Goal: Use online tool/utility: Utilize a website feature to perform a specific function

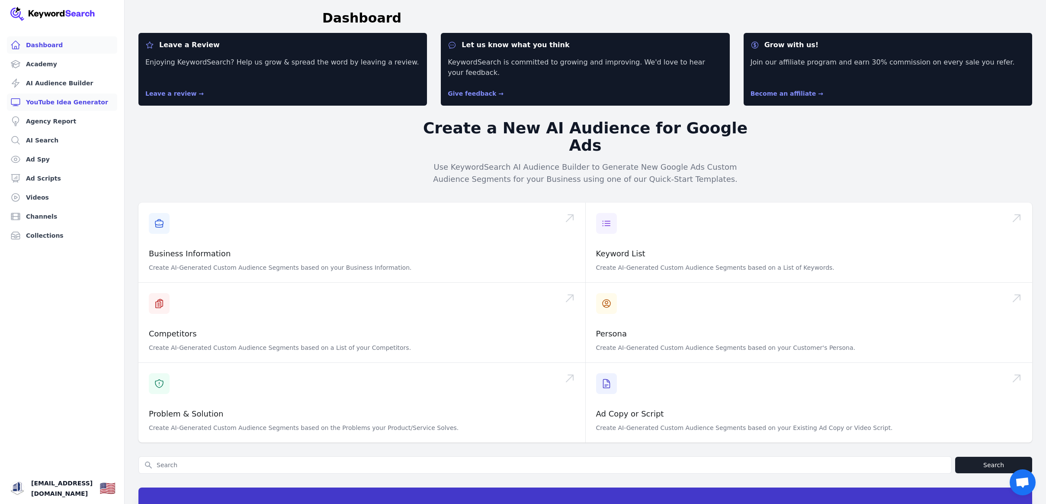
scroll to position [0, 0]
click at [62, 102] on link "YouTube Idea Generator" at bounding box center [62, 101] width 110 height 17
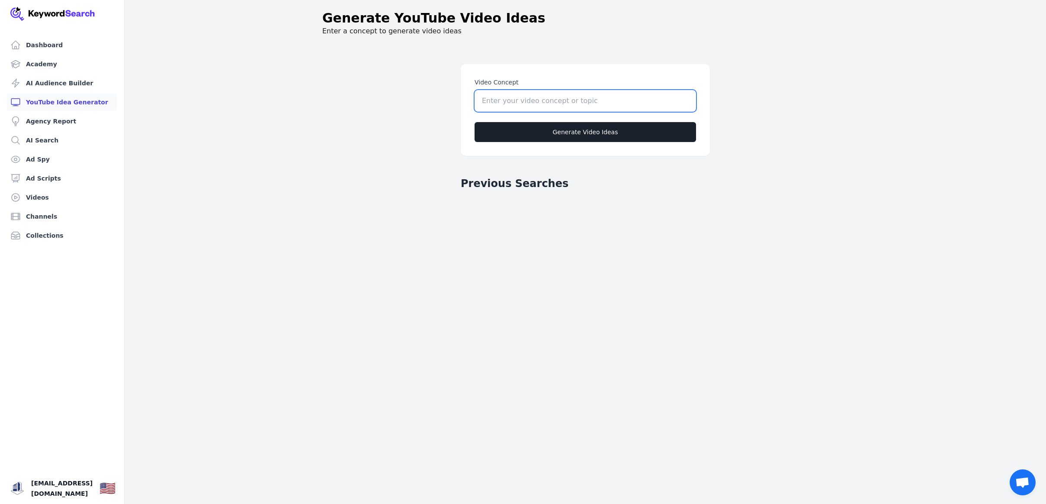
click at [485, 100] on input "Video Concept" at bounding box center [586, 101] width 222 height 22
type input "co-parenting"
click at [590, 130] on button "Generate Video Ideas" at bounding box center [586, 132] width 222 height 20
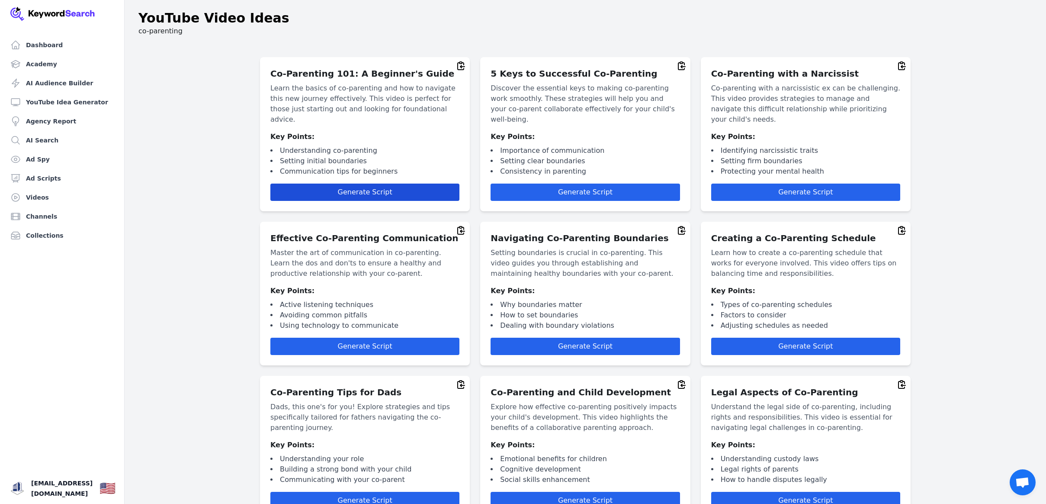
click at [370, 188] on span "Generate Script" at bounding box center [365, 192] width 55 height 8
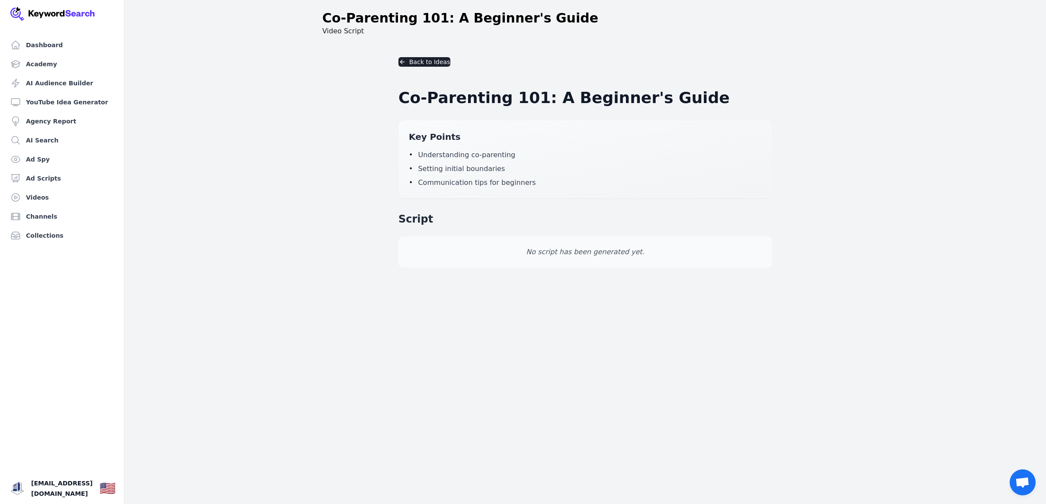
click at [429, 64] on button "Back to Ideas" at bounding box center [425, 62] width 52 height 10
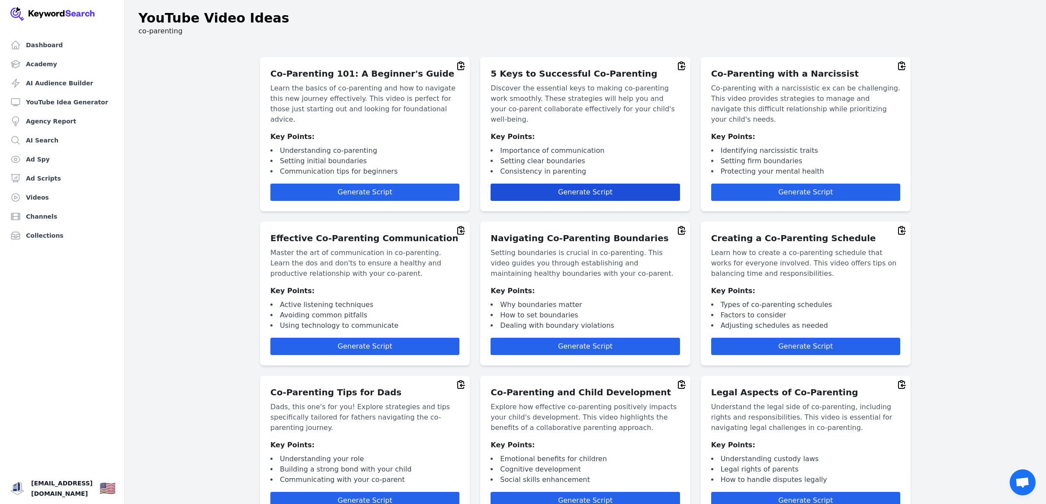
click at [583, 188] on span "Generate Script" at bounding box center [585, 192] width 55 height 8
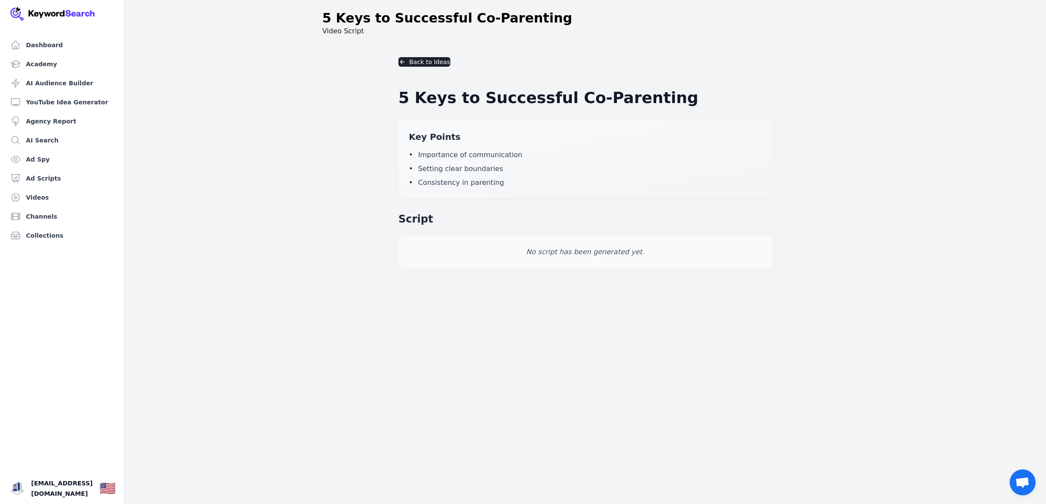
click at [425, 62] on button "Back to Ideas" at bounding box center [425, 62] width 52 height 10
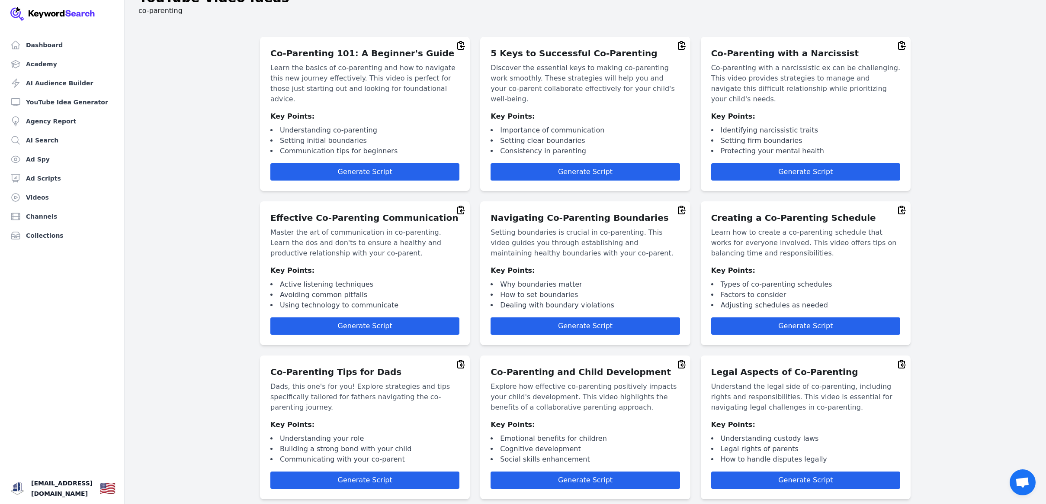
scroll to position [10, 0]
